Goal: Transaction & Acquisition: Book appointment/travel/reservation

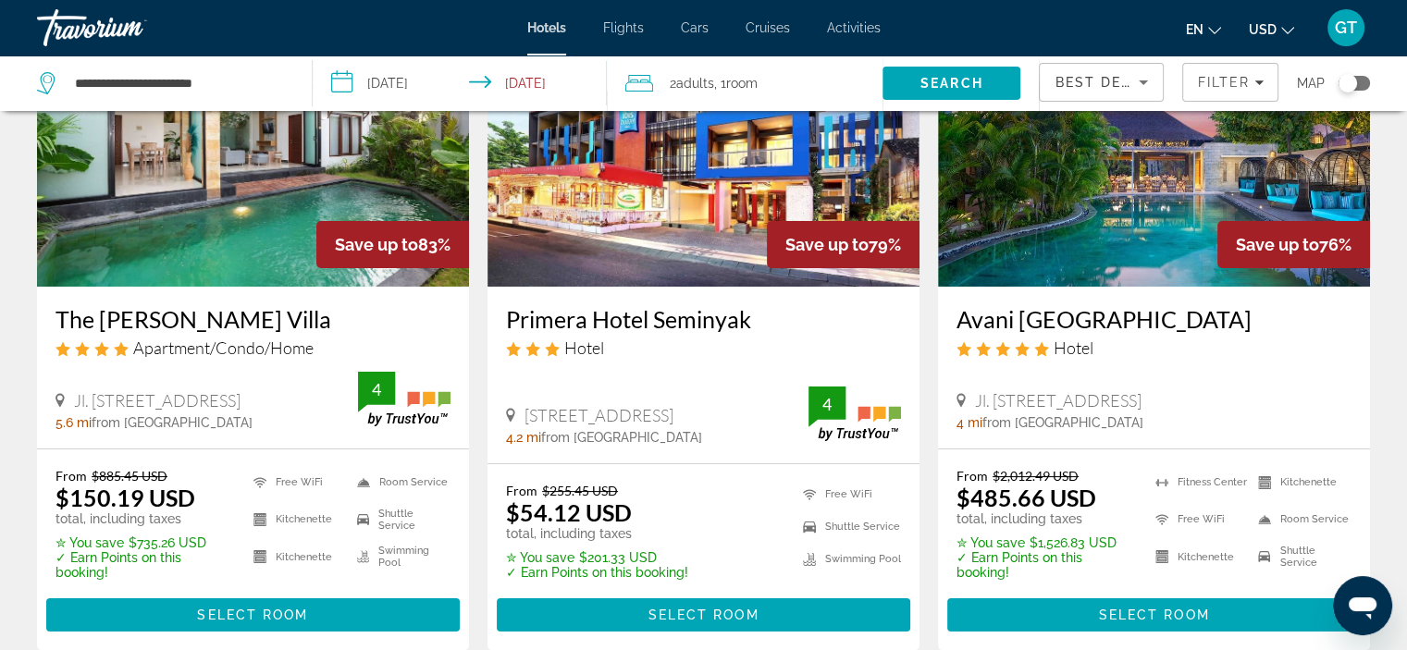
click at [1349, 28] on span "GT" at bounding box center [1346, 27] width 22 height 18
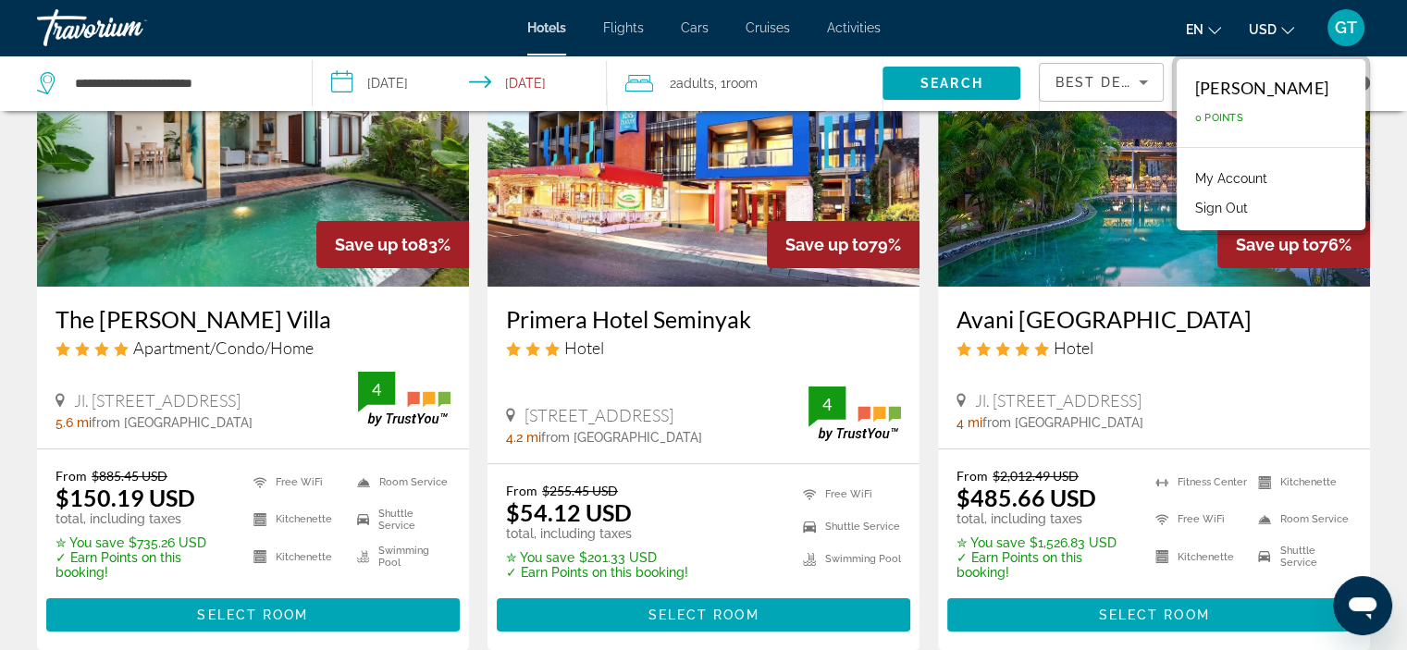
click at [1186, 212] on button "Sign Out" at bounding box center [1221, 208] width 71 height 24
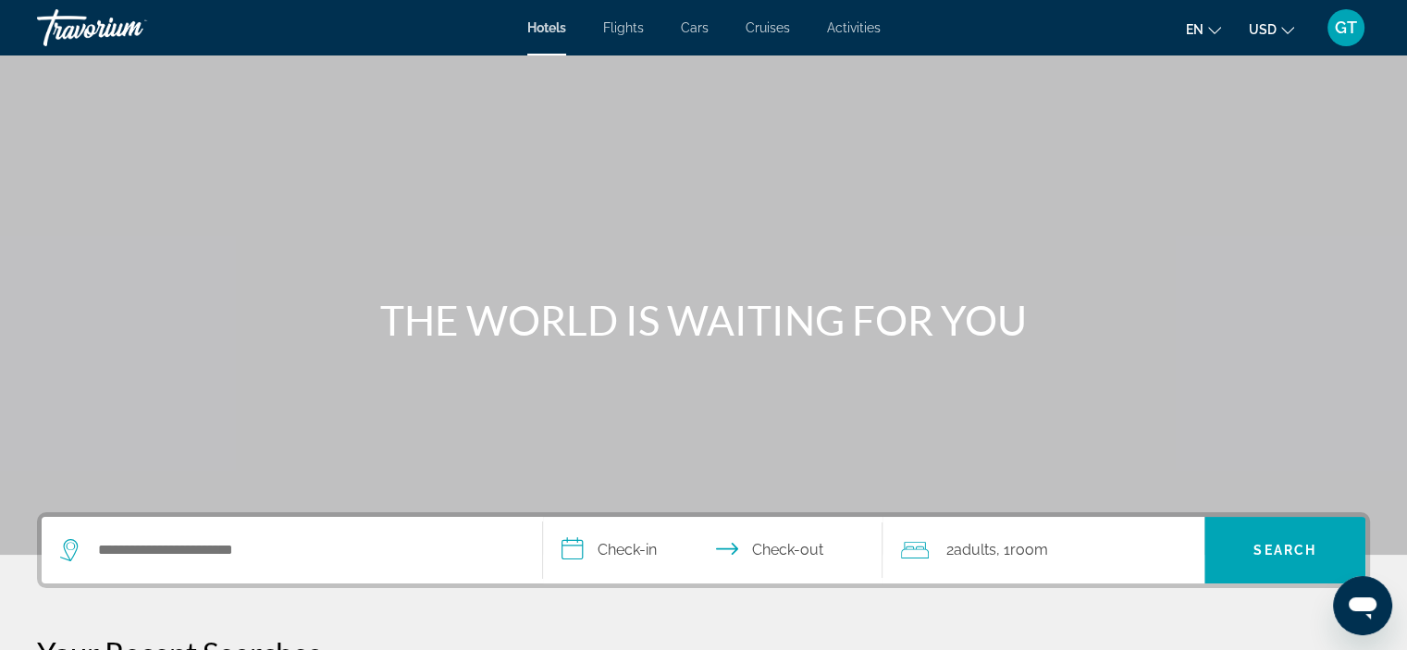
click at [627, 28] on span "Flights" at bounding box center [623, 27] width 41 height 15
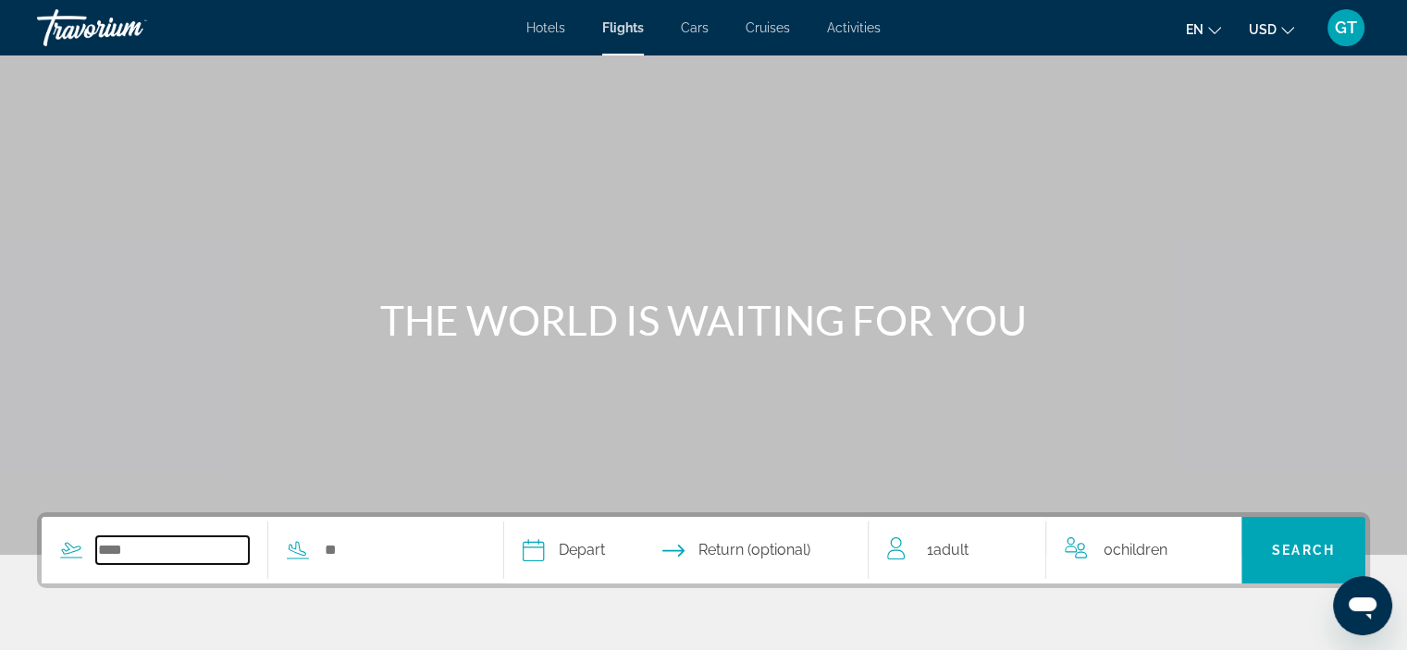
click at [212, 556] on input "Search widget" at bounding box center [172, 550] width 153 height 28
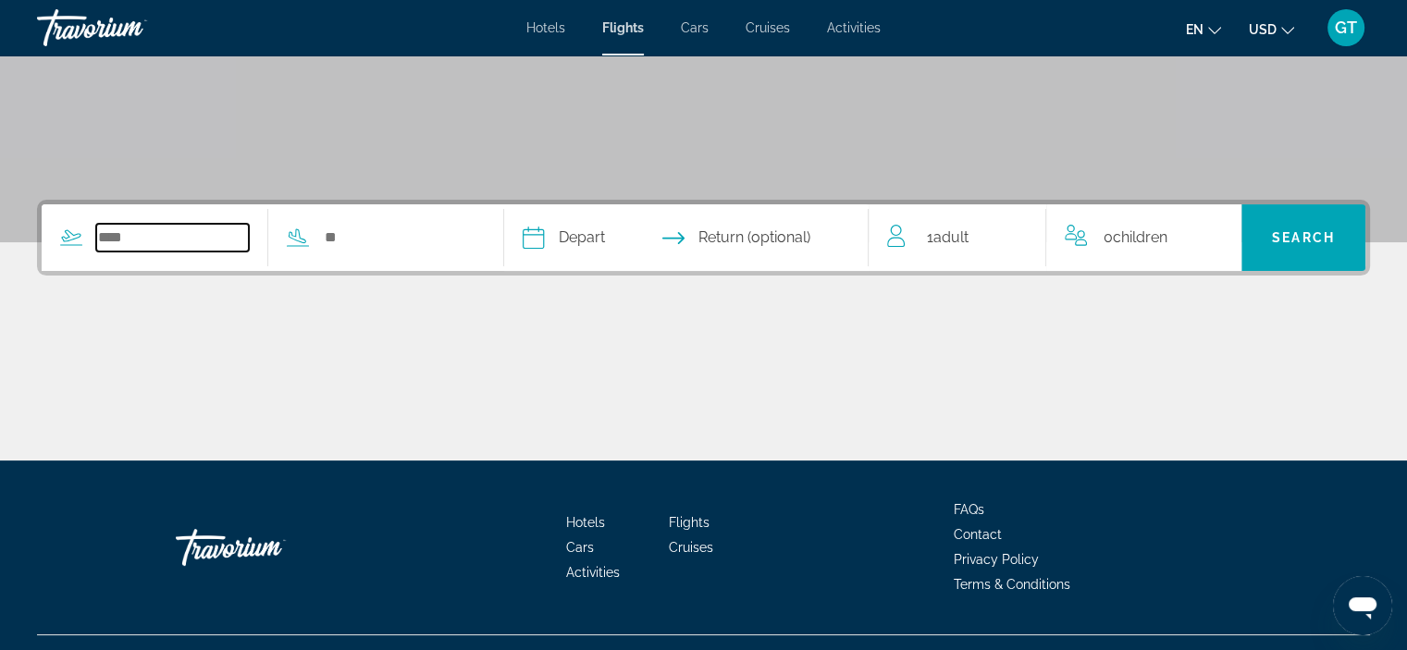
scroll to position [349, 0]
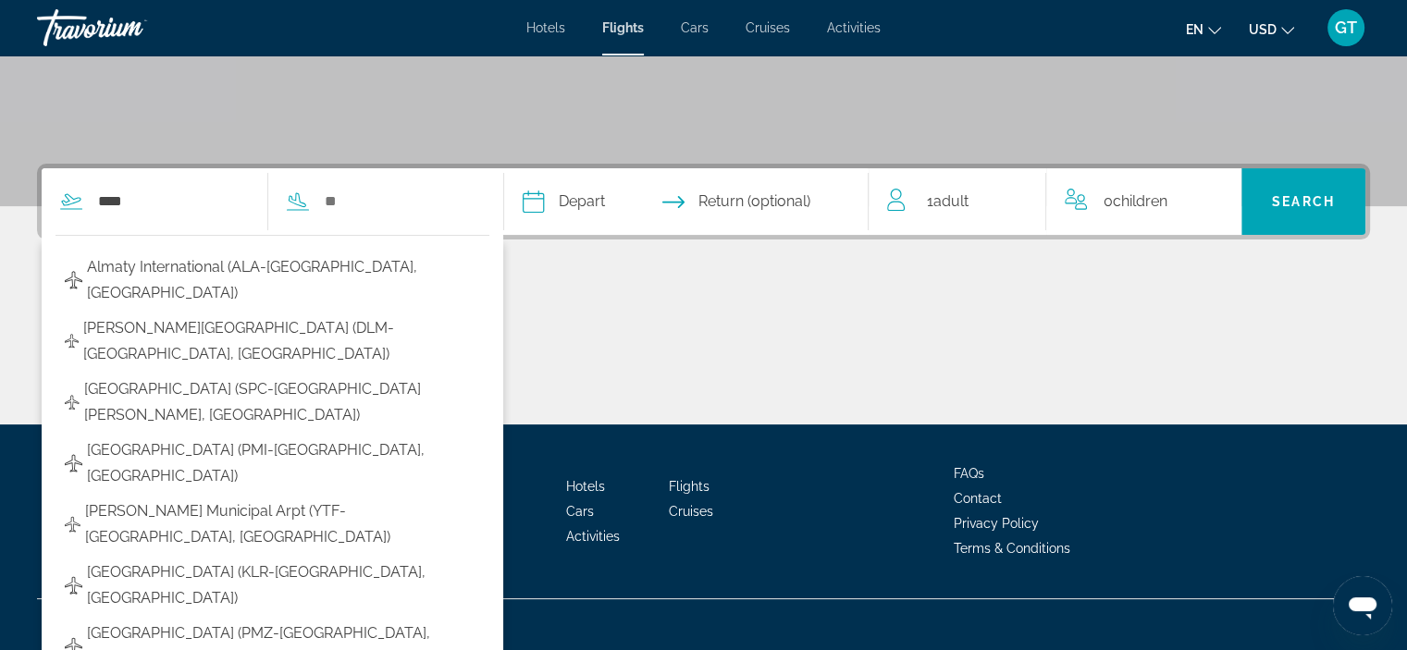
click at [203, 273] on span "Almaty International (ALA-[GEOGRAPHIC_DATA], [GEOGRAPHIC_DATA])" at bounding box center [283, 280] width 392 height 52
type input "**********"
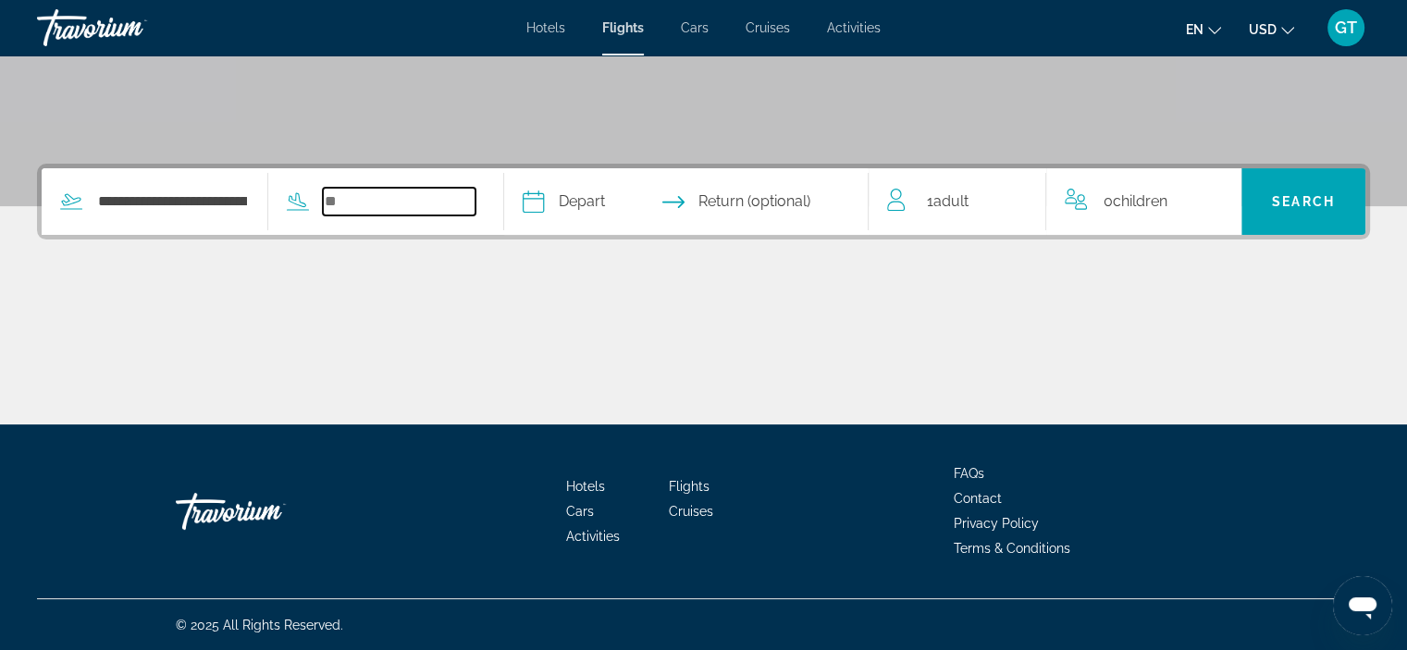
click at [364, 196] on input "Search widget" at bounding box center [399, 202] width 153 height 28
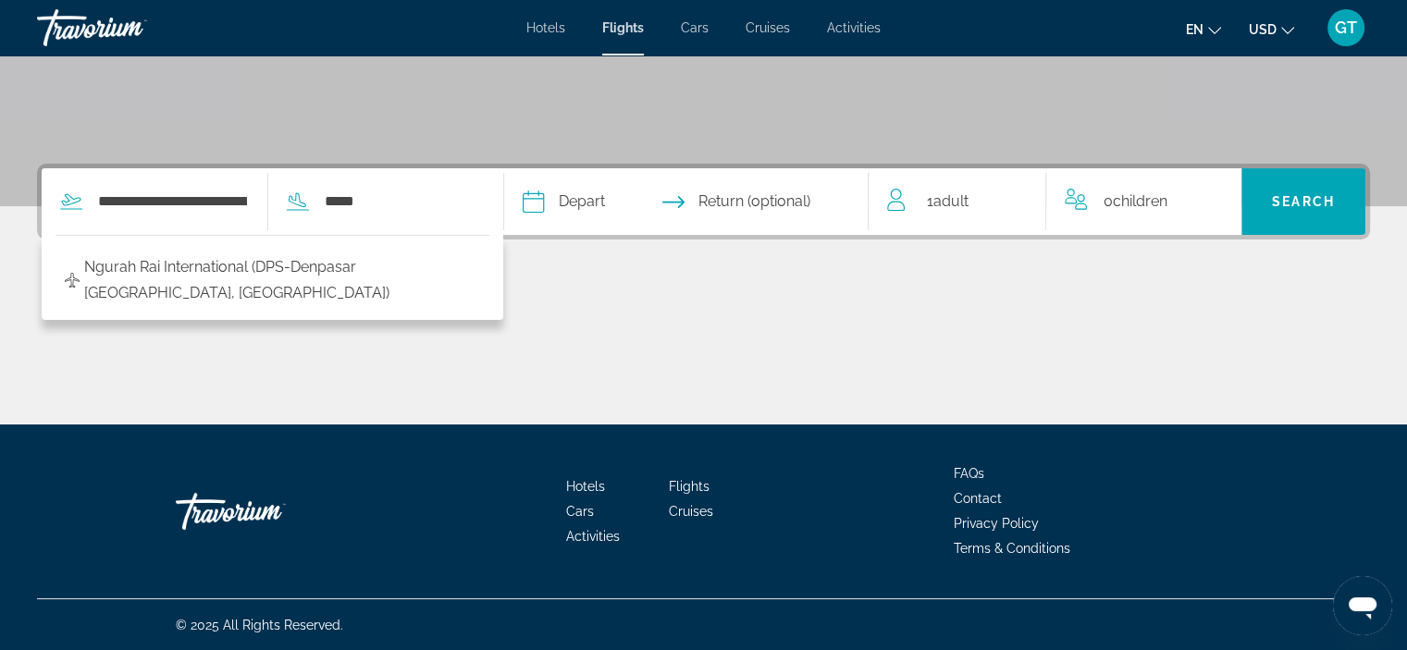
click at [392, 274] on span "Ngurah Rai International (DPS-Denpasar [GEOGRAPHIC_DATA], [GEOGRAPHIC_DATA])" at bounding box center [281, 280] width 395 height 52
type input "**********"
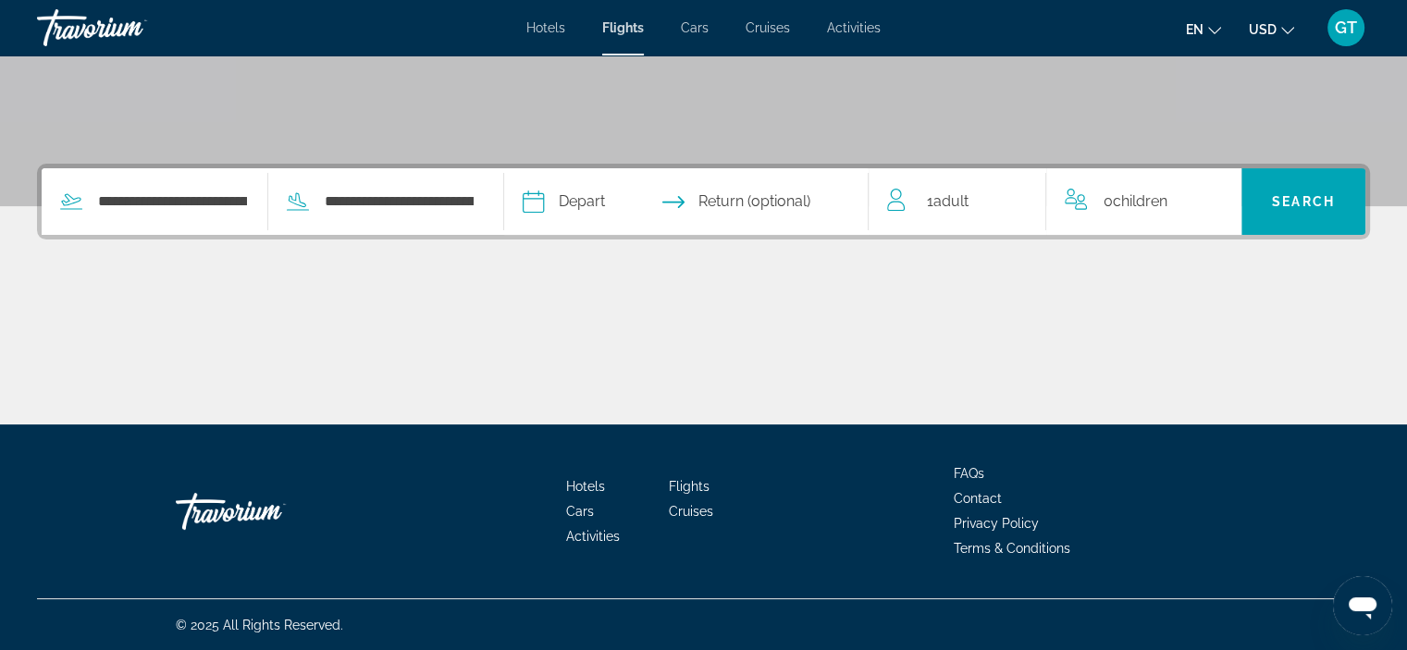
click at [602, 199] on input "Depart date" at bounding box center [608, 204] width 180 height 72
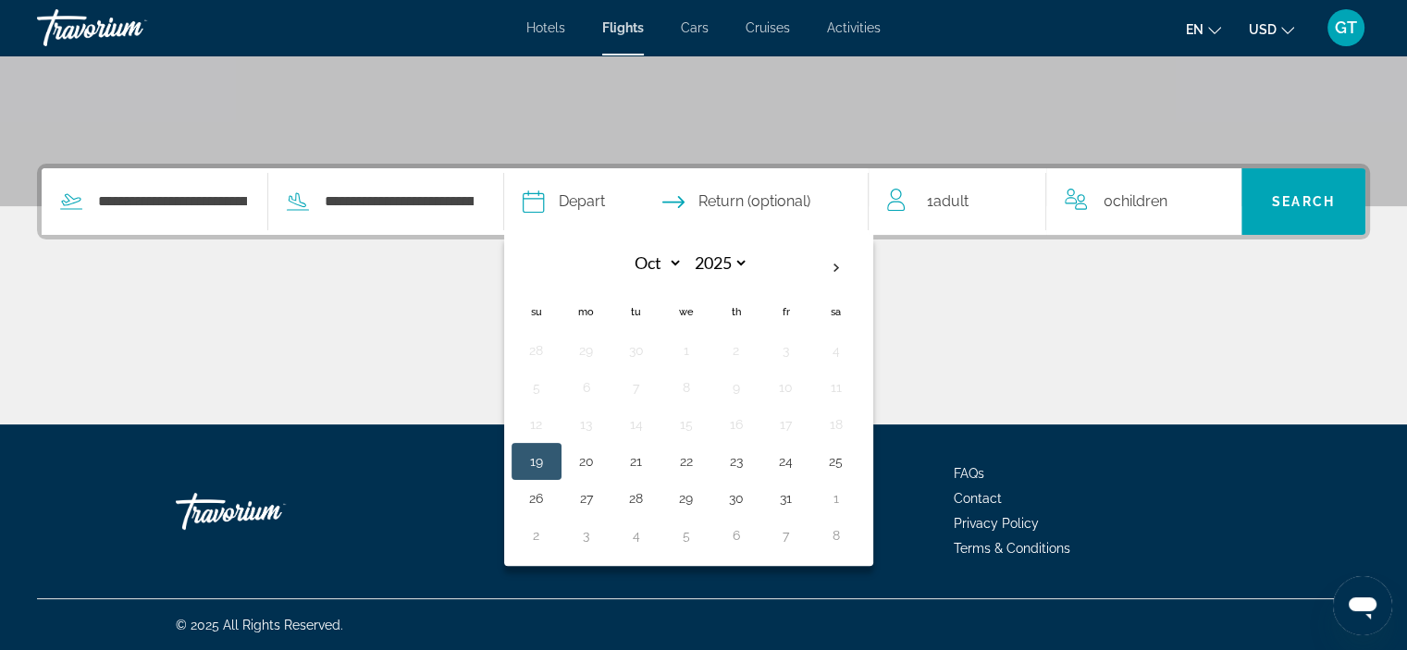
click at [861, 264] on th "Next month" at bounding box center [836, 268] width 50 height 41
select select "**"
click at [801, 425] on button "14" at bounding box center [786, 425] width 30 height 26
type input "**********"
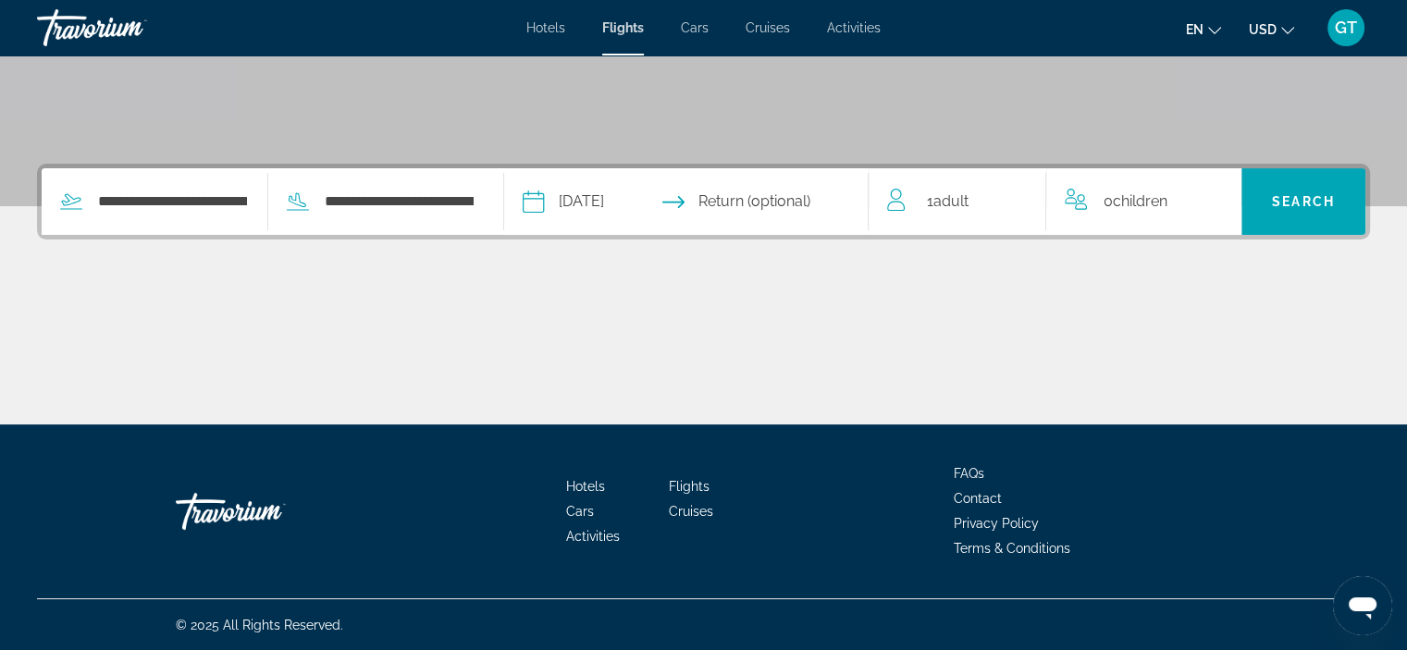
click at [958, 192] on span "Adult" at bounding box center [949, 201] width 35 height 18
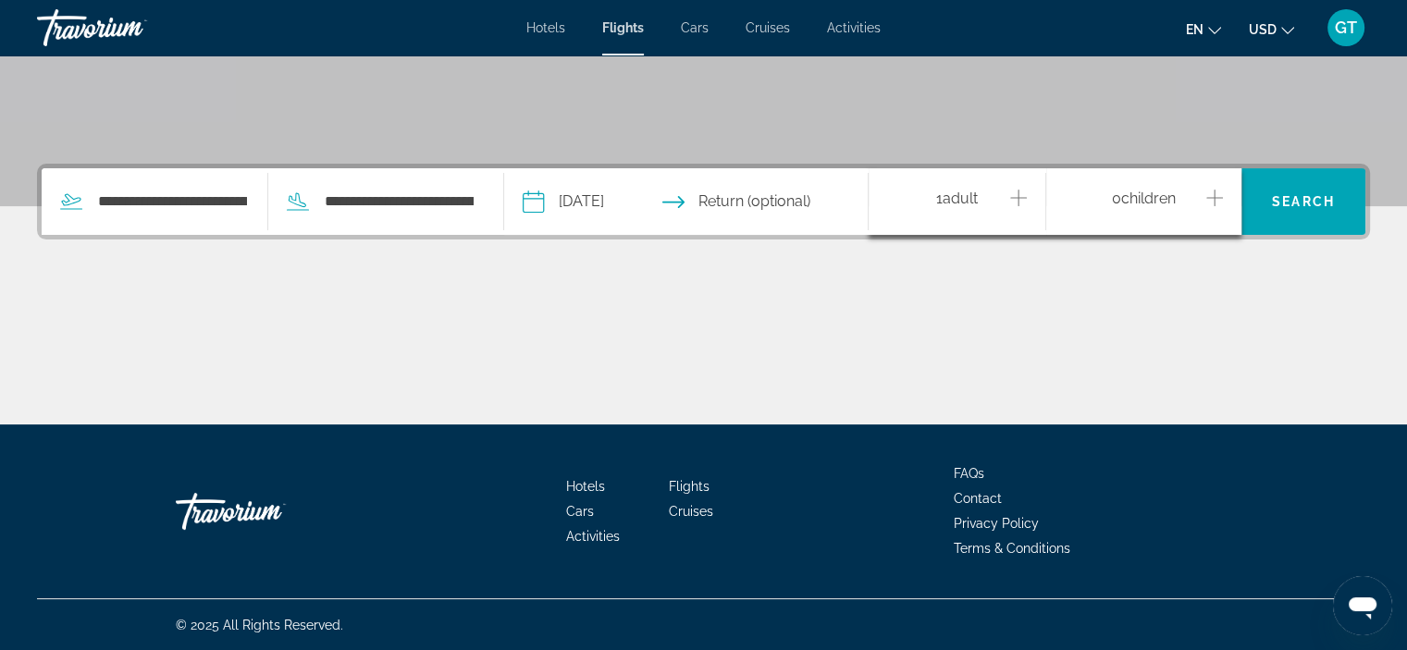
click at [1019, 197] on icon "Increment adults" at bounding box center [1018, 198] width 17 height 22
click at [1291, 207] on span "Search" at bounding box center [1303, 201] width 63 height 15
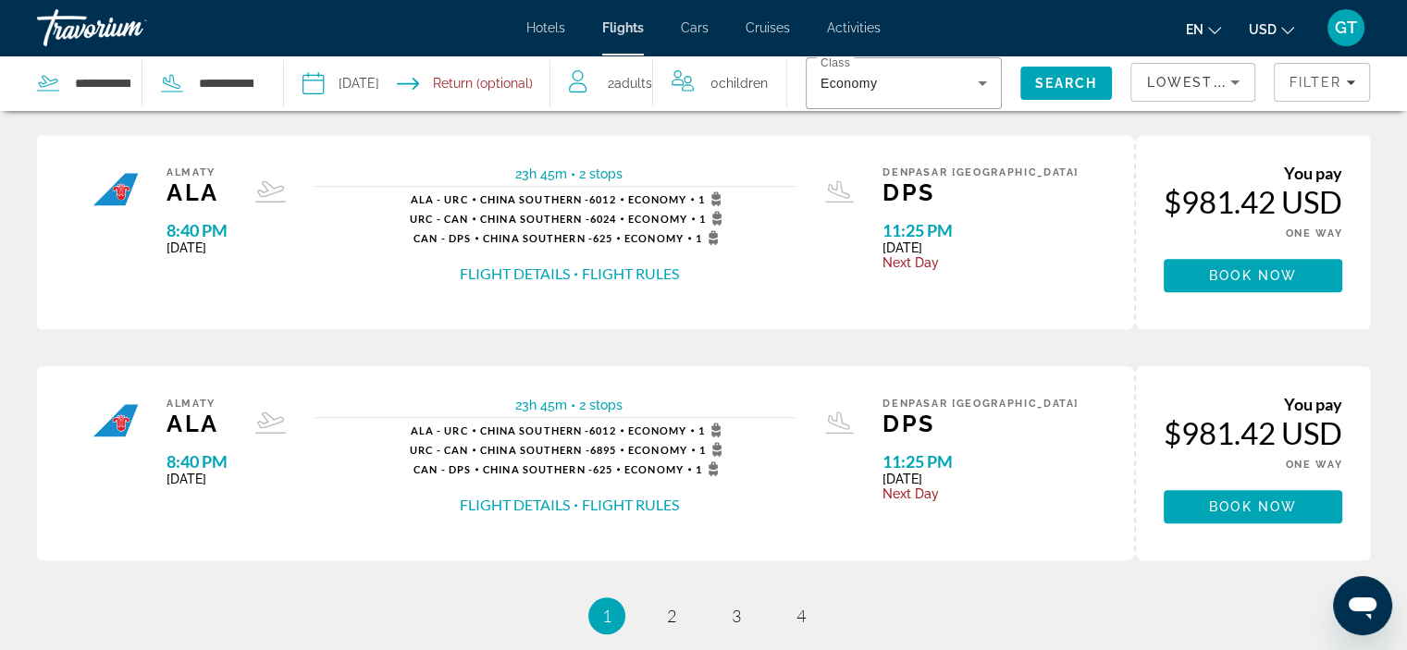
scroll to position [1017, 0]
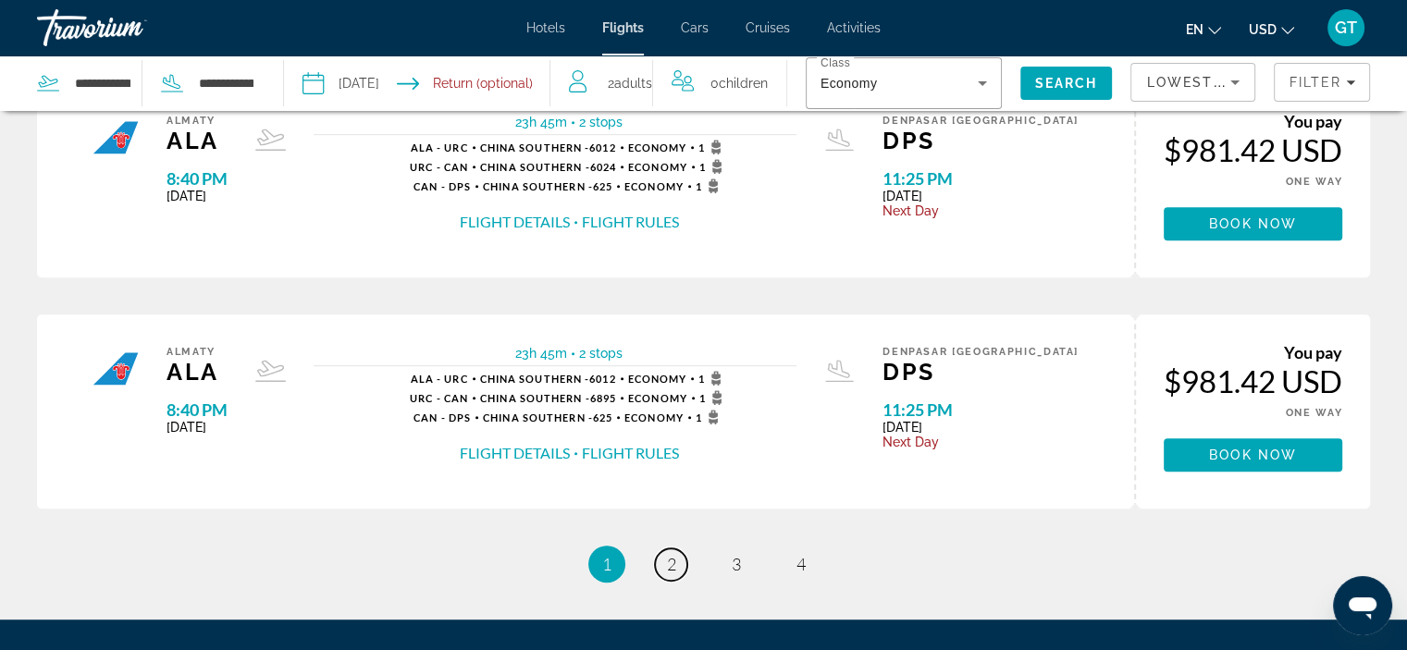
click at [678, 567] on link "page 2" at bounding box center [671, 565] width 32 height 32
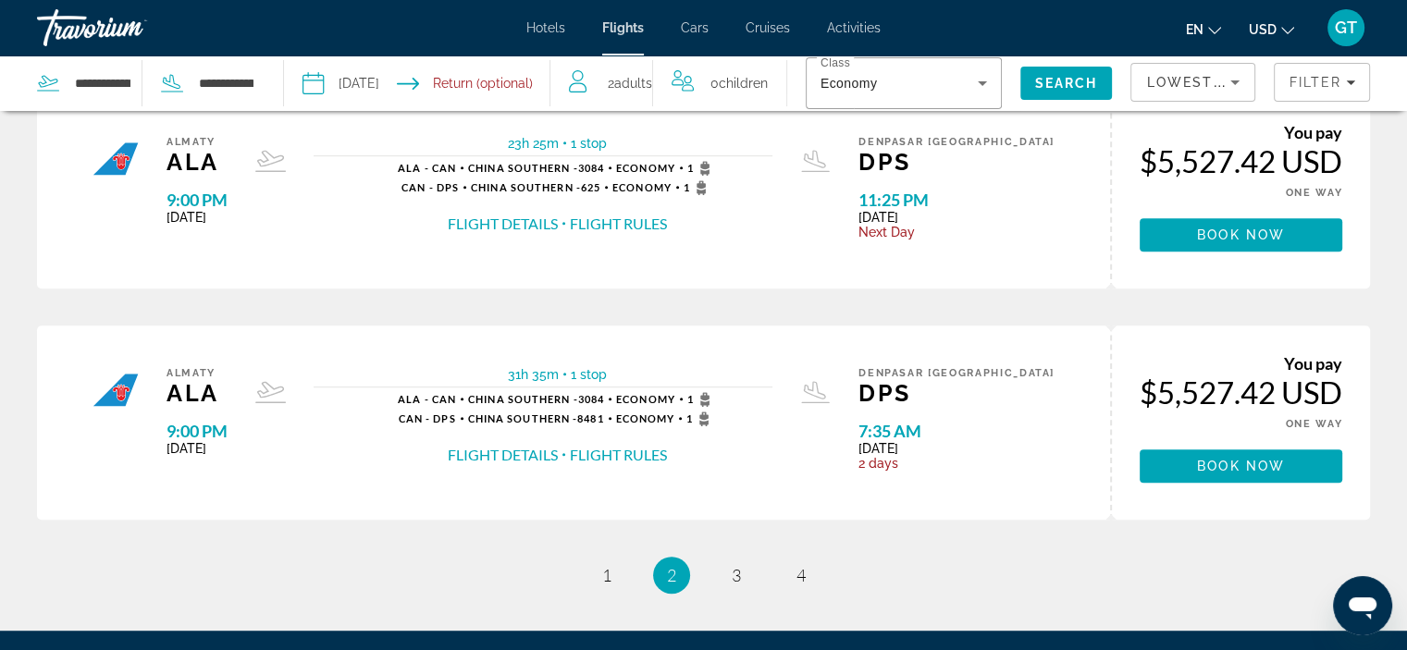
scroll to position [1017, 0]
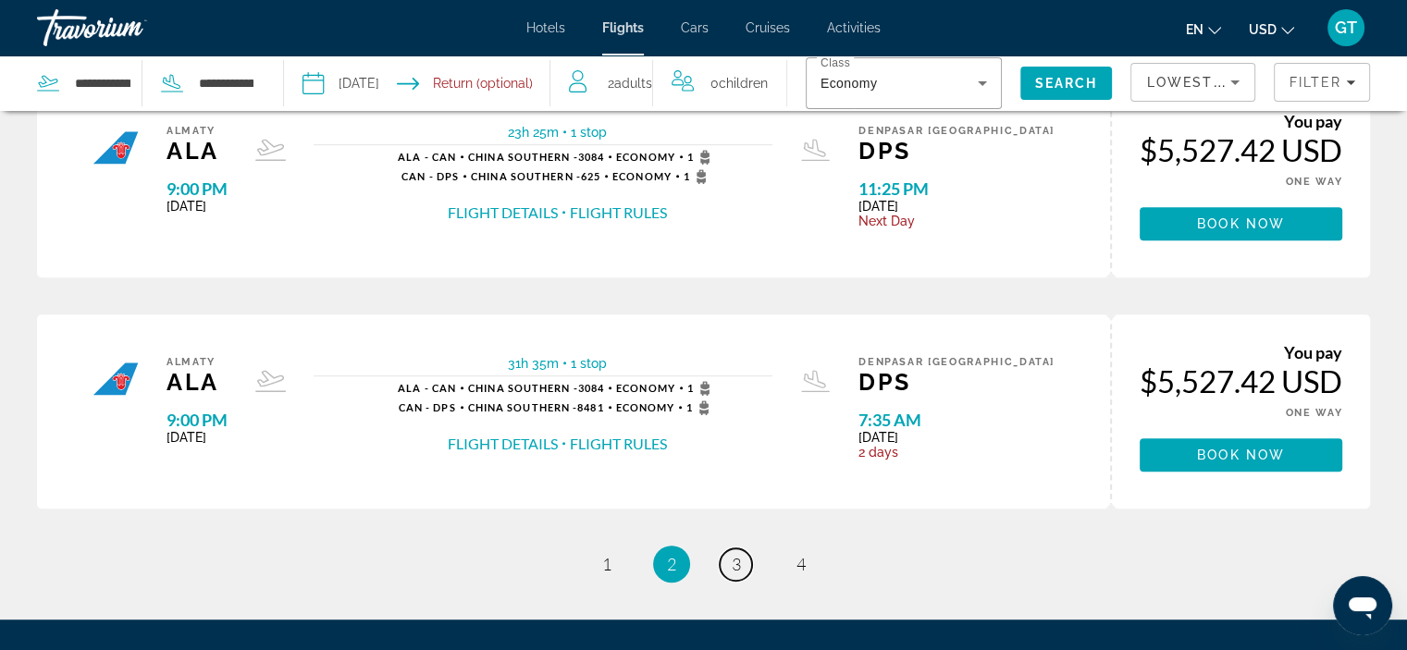
click at [728, 572] on link "page 3" at bounding box center [736, 565] width 32 height 32
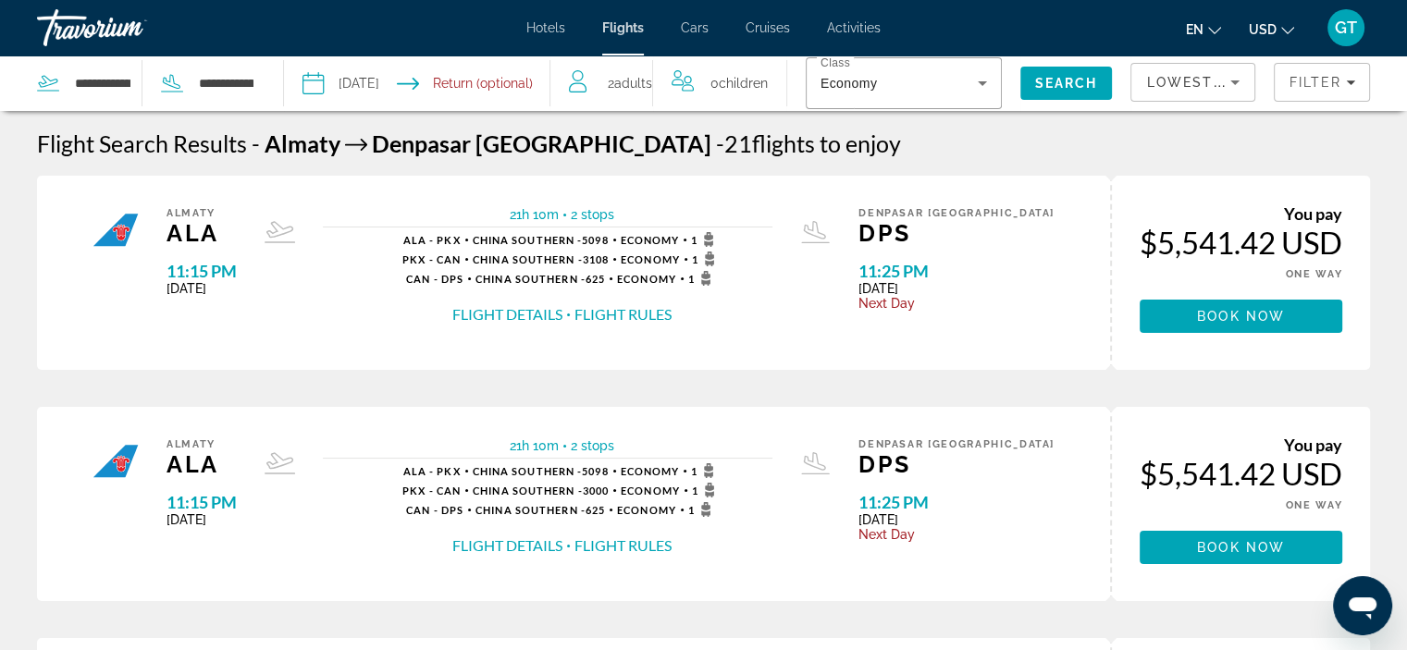
click at [1347, 29] on span "GT" at bounding box center [1346, 27] width 22 height 18
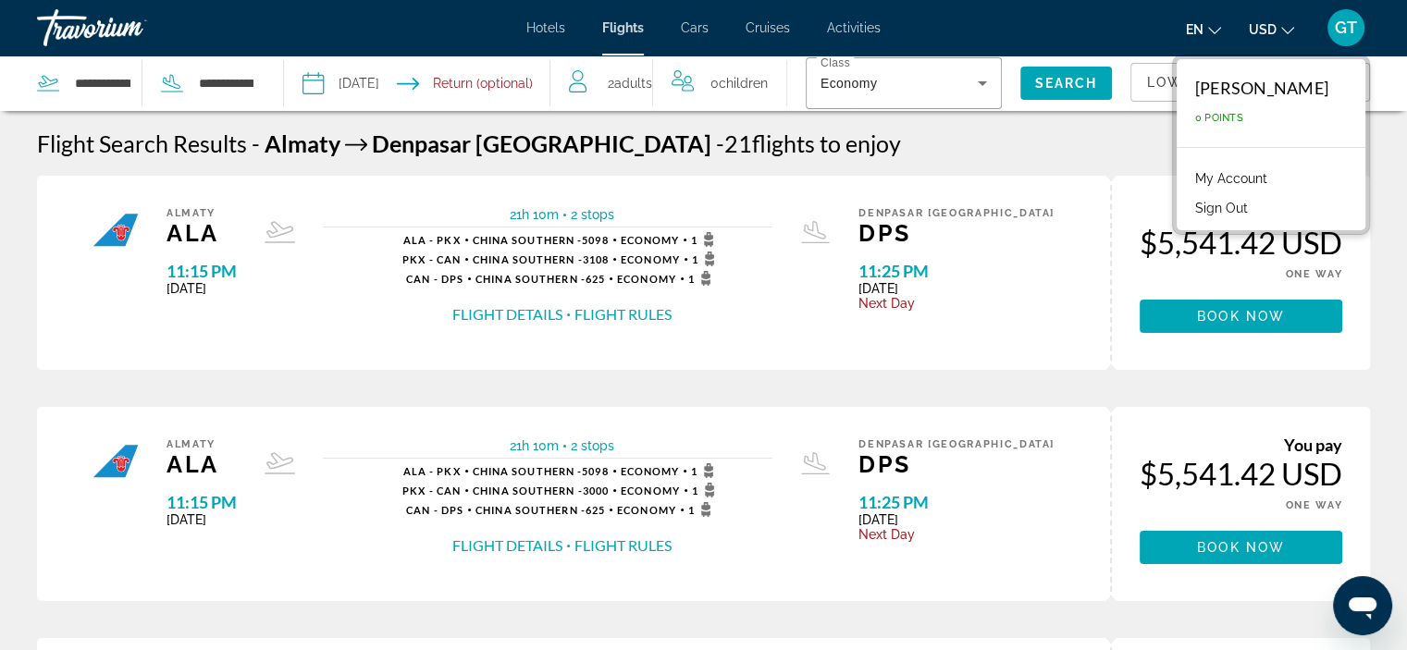
click at [1186, 203] on button "Sign Out" at bounding box center [1221, 208] width 71 height 24
